Goal: Task Accomplishment & Management: Complete application form

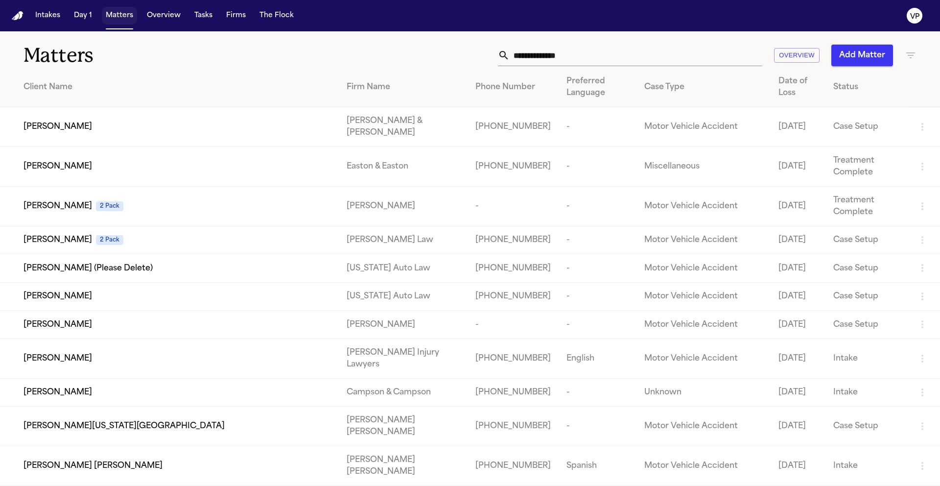
click at [120, 17] on button "Matters" at bounding box center [119, 16] width 35 height 18
click at [916, 54] on icon "button" at bounding box center [911, 55] width 12 height 12
click at [538, 53] on input "text" at bounding box center [636, 56] width 253 height 22
click at [301, 52] on div "Overview Add Matter" at bounding box center [599, 56] width 633 height 22
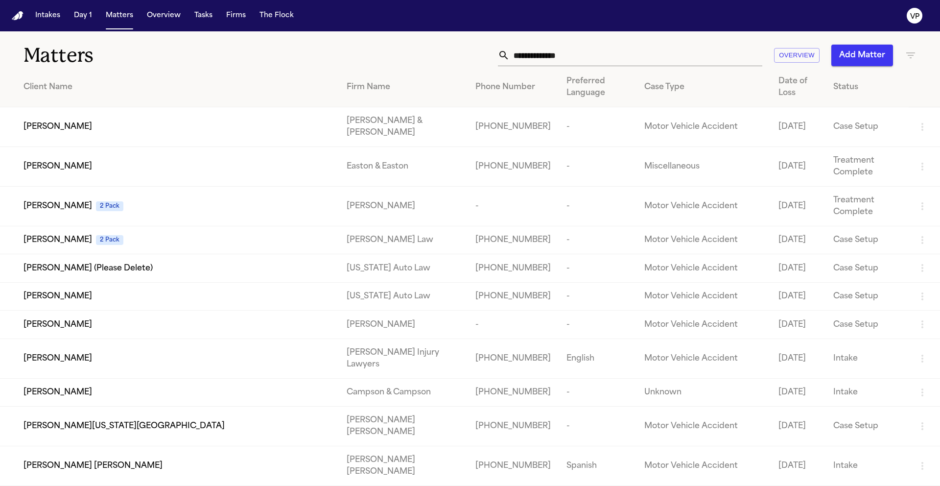
click at [334, 63] on div "Overview Add Matter" at bounding box center [599, 56] width 633 height 22
click at [333, 48] on div "Overview Add Matter" at bounding box center [599, 56] width 633 height 22
click at [113, 16] on button "Matters" at bounding box center [119, 16] width 35 height 18
click at [387, 52] on div "Overview Add Matter" at bounding box center [599, 56] width 633 height 22
click at [410, 51] on div "Overview Add Matter" at bounding box center [599, 56] width 633 height 22
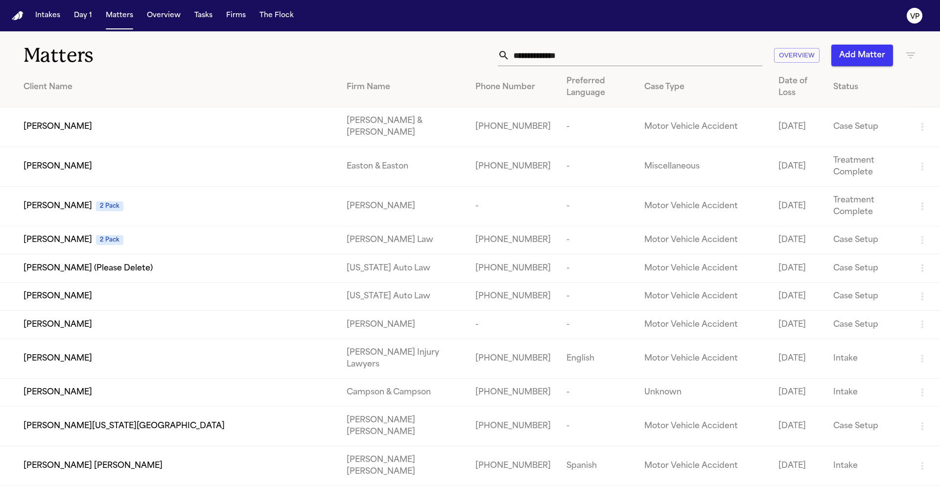
click at [410, 51] on div "Overview Add Matter" at bounding box center [599, 56] width 633 height 22
click at [110, 55] on h1 "Matters" at bounding box center [153, 55] width 260 height 24
click at [121, 19] on button "Matters" at bounding box center [119, 16] width 35 height 18
click at [272, 59] on h1 "Matters" at bounding box center [153, 55] width 260 height 24
click at [337, 38] on div "Matters Overview Add Matter" at bounding box center [470, 49] width 940 height 36
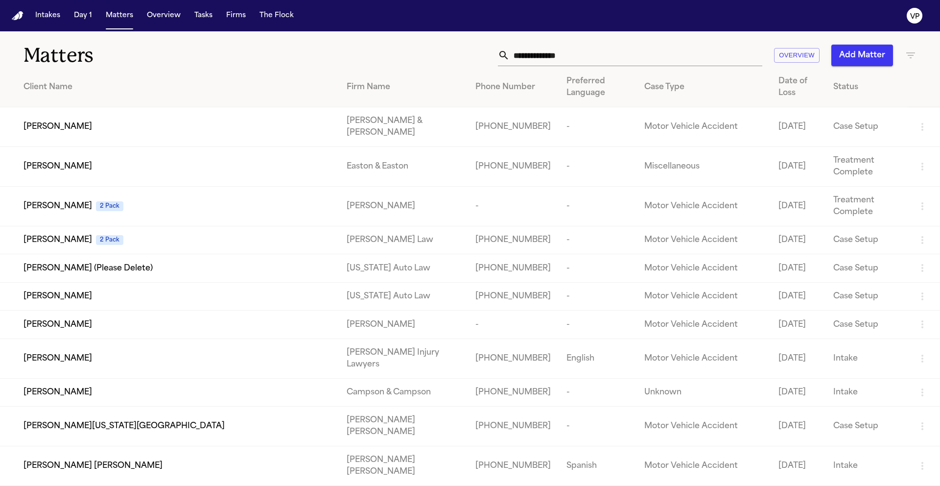
click at [911, 55] on icon "button" at bounding box center [910, 55] width 9 height 6
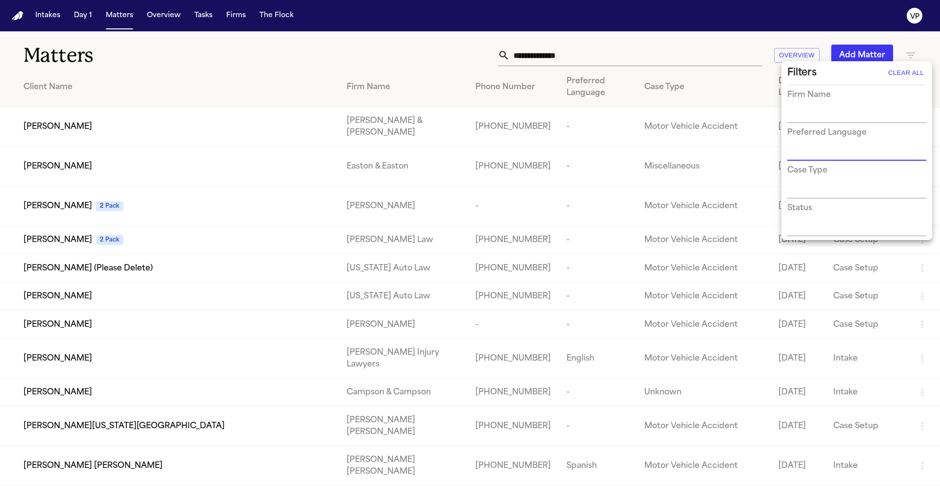
click at [793, 147] on input "text" at bounding box center [849, 153] width 124 height 14
click at [803, 112] on input "text" at bounding box center [849, 116] width 124 height 14
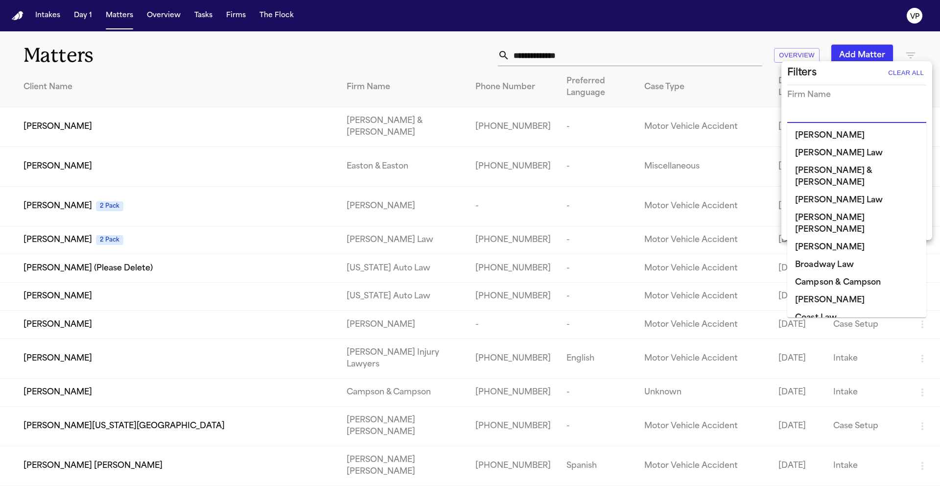
click at [826, 209] on li "[PERSON_NAME] [PERSON_NAME]" at bounding box center [856, 223] width 139 height 29
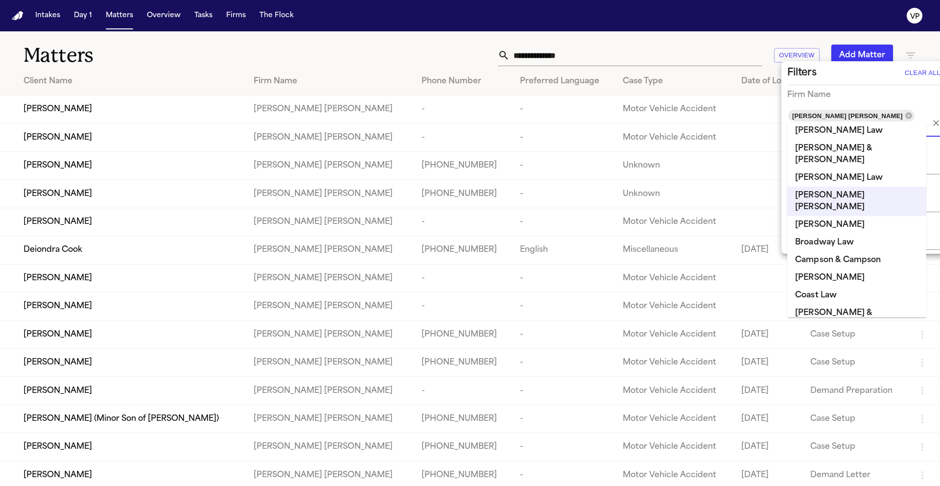
scroll to position [104, 0]
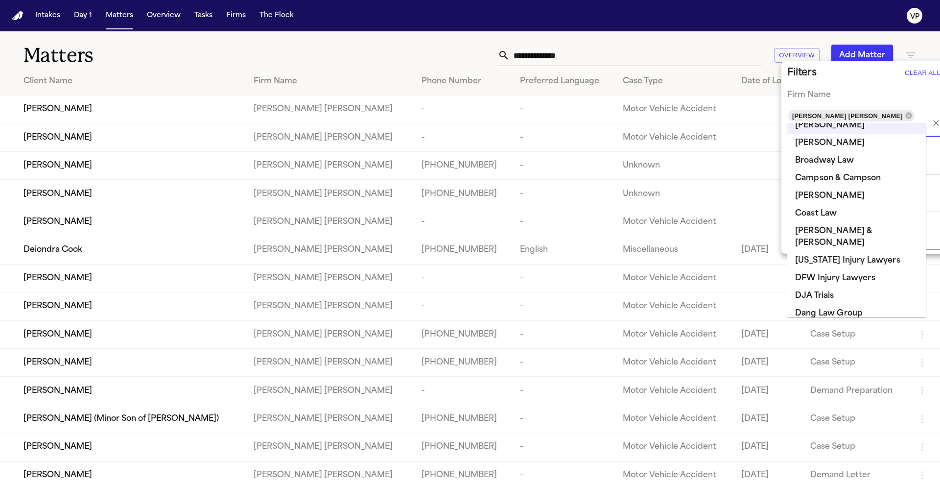
click at [826, 269] on li "DFW Injury Lawyers" at bounding box center [856, 278] width 139 height 18
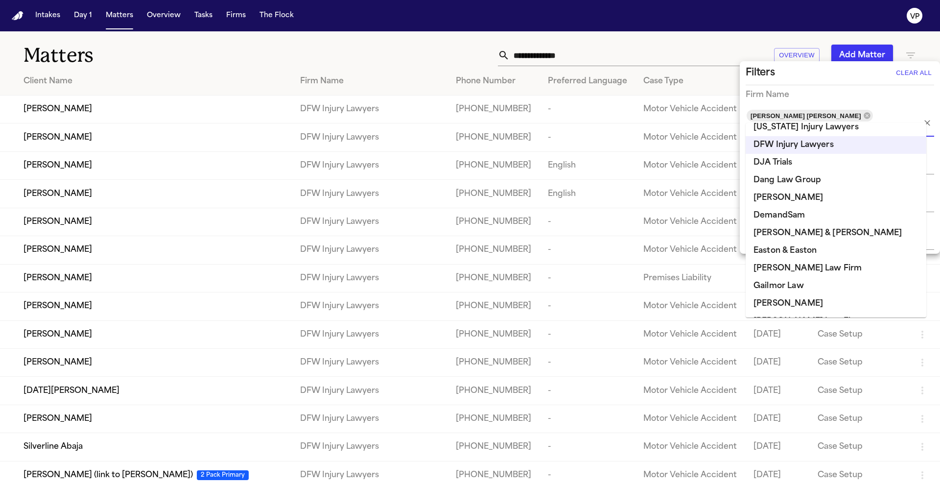
scroll to position [203, 0]
click at [810, 250] on li "Easton & Easton" at bounding box center [835, 250] width 181 height 18
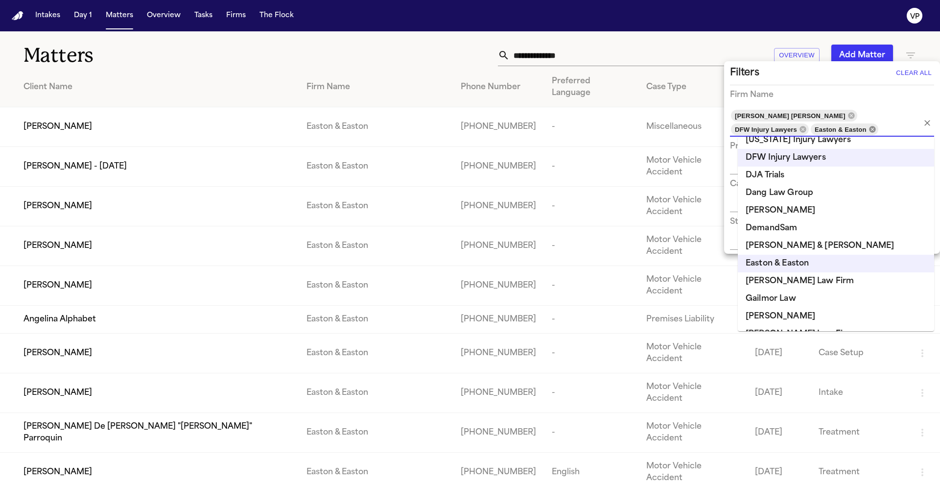
click at [879, 129] on input "text" at bounding box center [893, 129] width 28 height 14
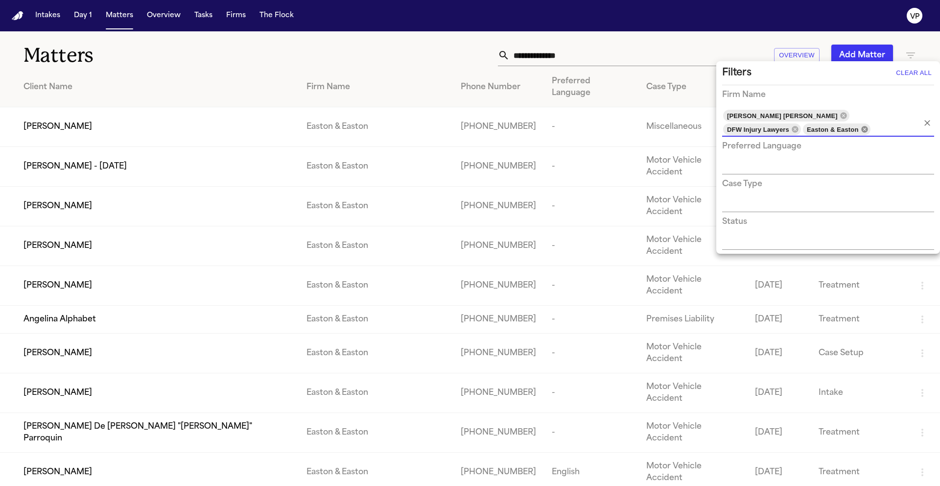
click at [861, 129] on icon at bounding box center [864, 129] width 6 height 6
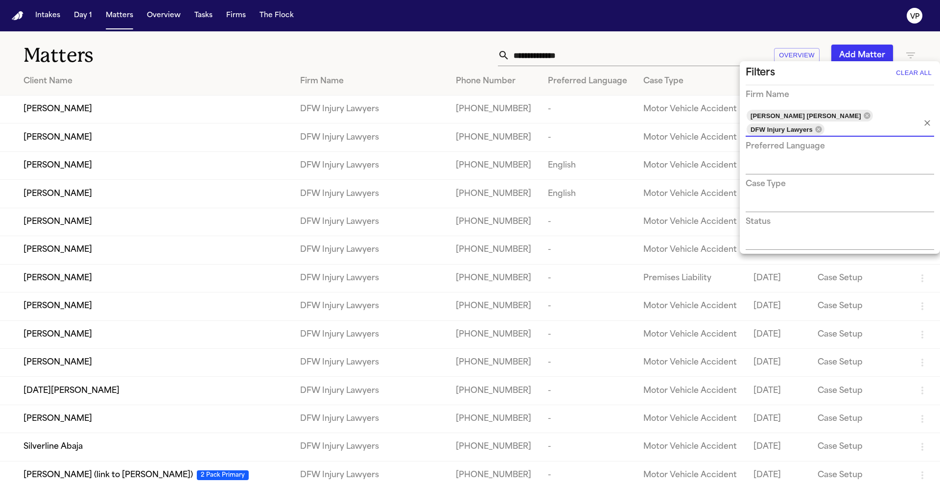
click at [883, 122] on input "text" at bounding box center [865, 129] width 81 height 14
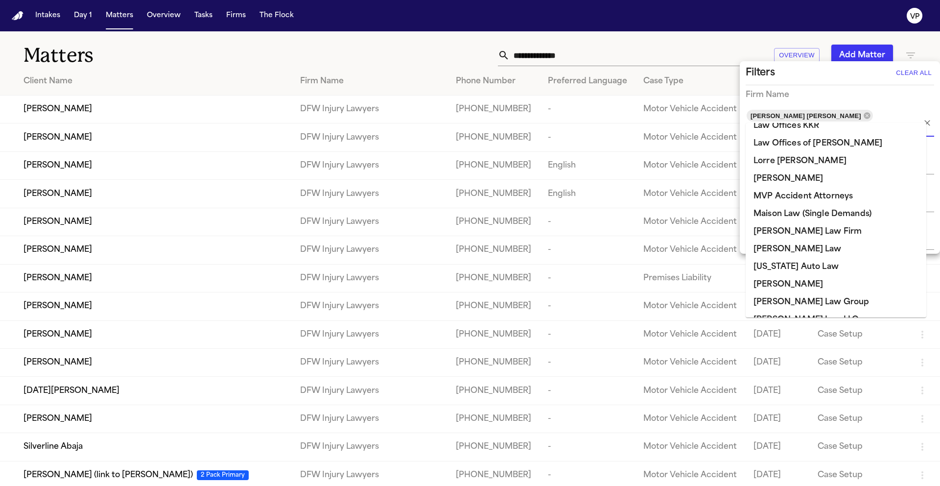
scroll to position [698, 0]
click at [805, 247] on li "[PERSON_NAME] Law" at bounding box center [835, 248] width 181 height 18
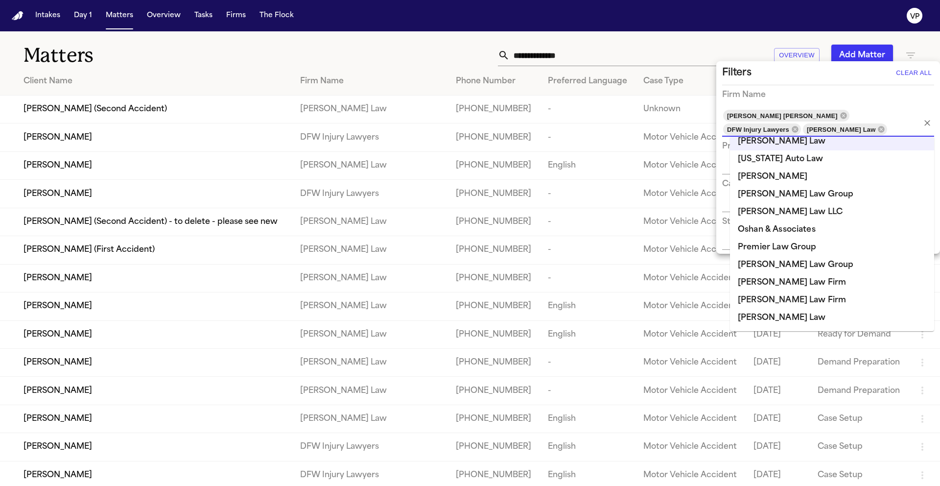
scroll to position [838, 0]
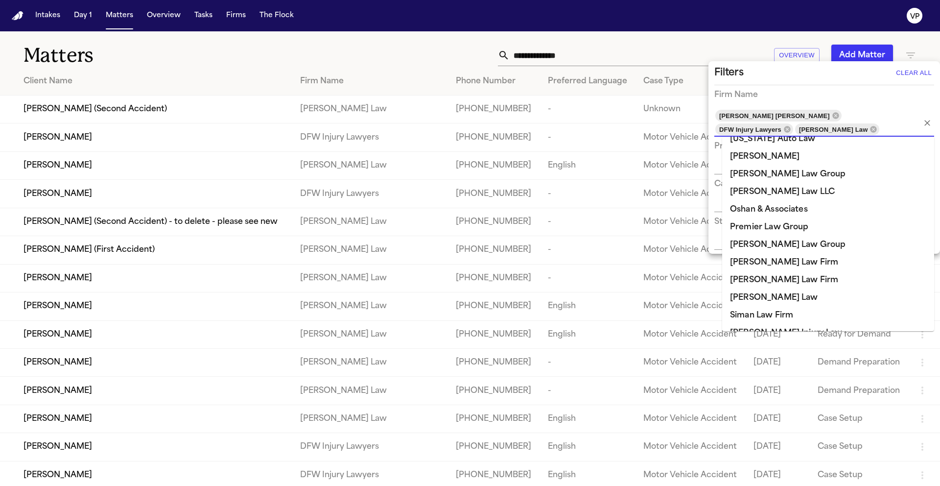
click at [803, 248] on li "[PERSON_NAME] Law Group" at bounding box center [828, 245] width 212 height 18
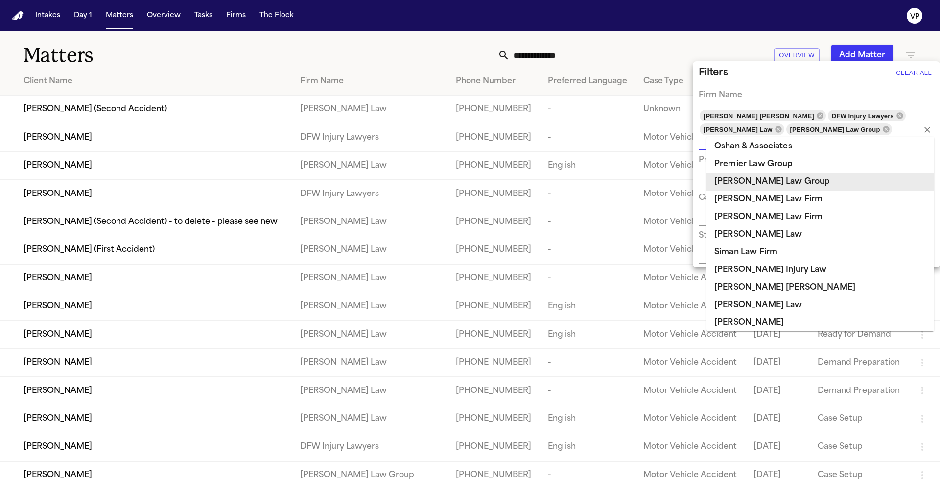
scroll to position [906, 0]
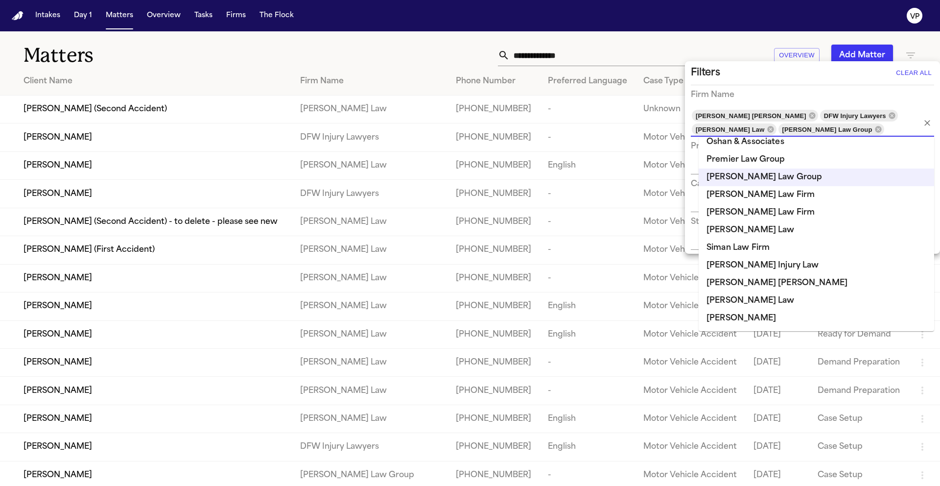
click at [771, 92] on div "Firm Name" at bounding box center [812, 95] width 243 height 12
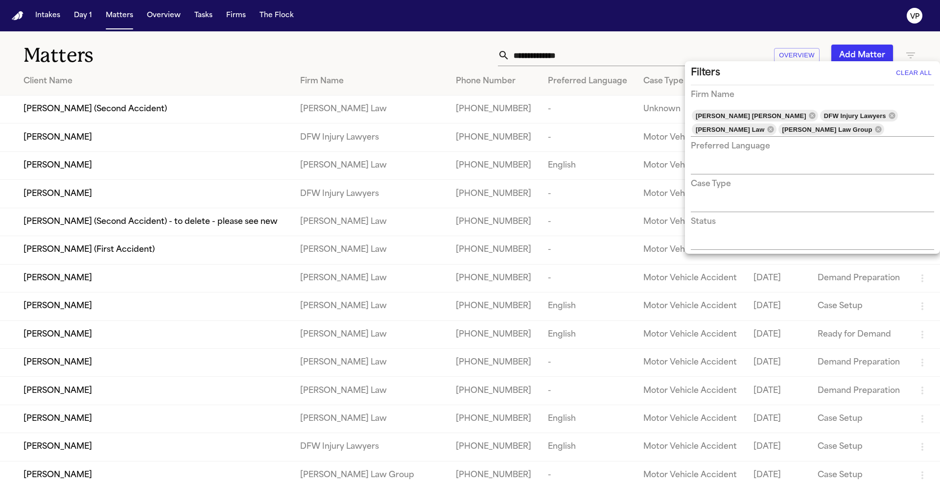
click at [703, 41] on div at bounding box center [470, 243] width 940 height 486
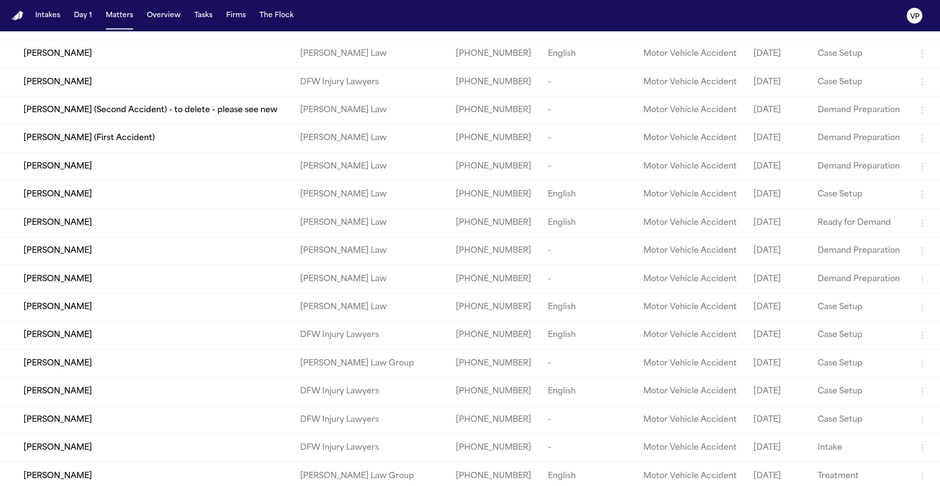
scroll to position [0, 0]
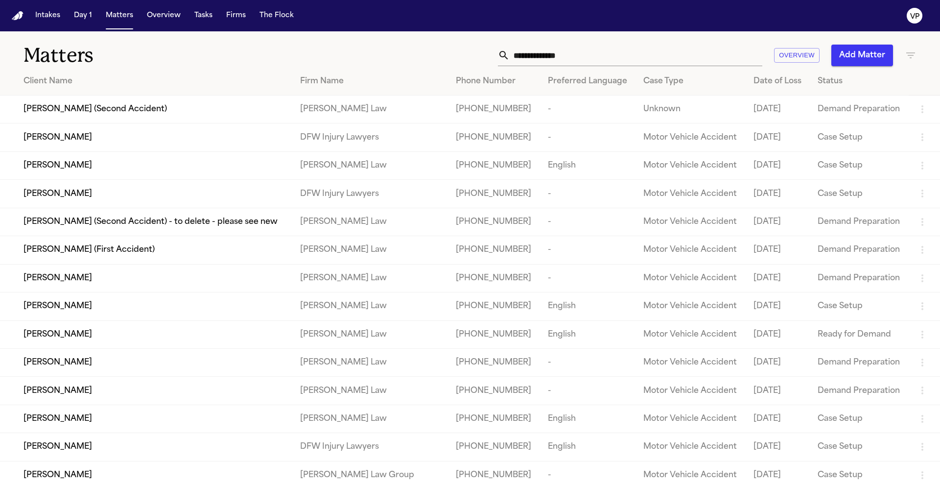
click at [451, 48] on div "Overview Add Matter" at bounding box center [599, 56] width 633 height 22
click at [456, 41] on div "Matters Overview Add Matter" at bounding box center [470, 49] width 940 height 36
click at [433, 13] on nav "Intakes Day 1 Matters Overview Tasks Firms The Flock VP" at bounding box center [470, 15] width 940 height 31
click at [385, 45] on div "Overview Add Matter" at bounding box center [599, 56] width 633 height 22
click at [380, 42] on div "Matters Overview Add Matter" at bounding box center [470, 49] width 940 height 36
